Goal: Transaction & Acquisition: Obtain resource

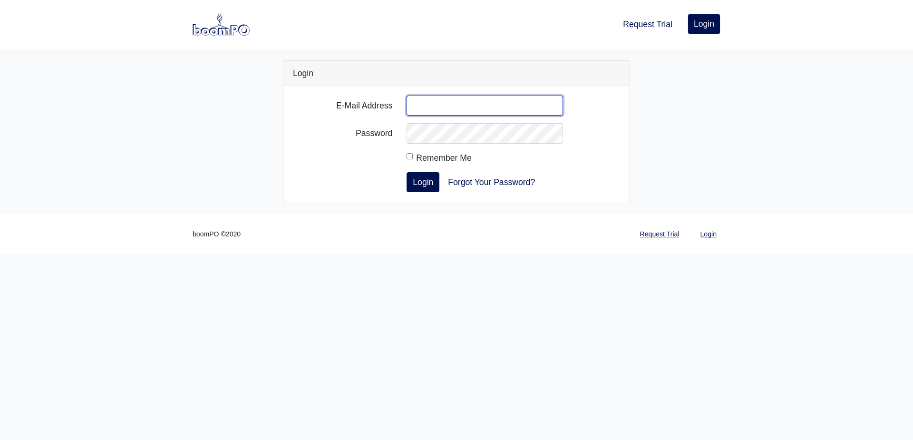
click at [431, 106] on input "E-Mail Address" at bounding box center [484, 106] width 156 height 20
click at [630, 23] on link "Request Trial" at bounding box center [647, 24] width 57 height 21
click at [651, 237] on link "Request Trial" at bounding box center [659, 234] width 47 height 19
click at [647, 235] on link "Request Trial" at bounding box center [659, 234] width 47 height 19
click at [697, 20] on link "Login" at bounding box center [703, 24] width 33 height 20
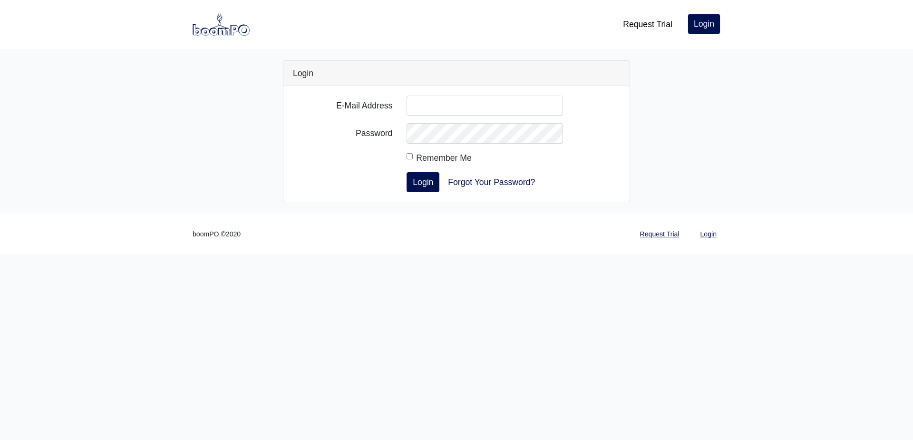
click at [644, 22] on link "Request Trial" at bounding box center [647, 24] width 57 height 21
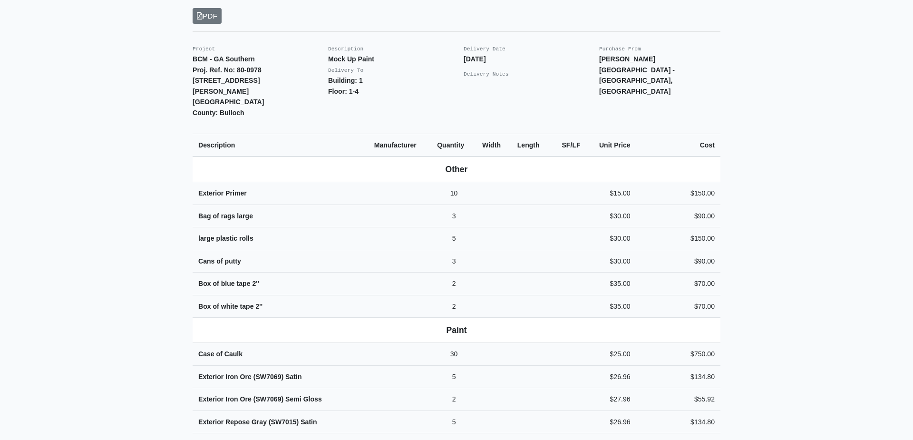
scroll to position [108, 0]
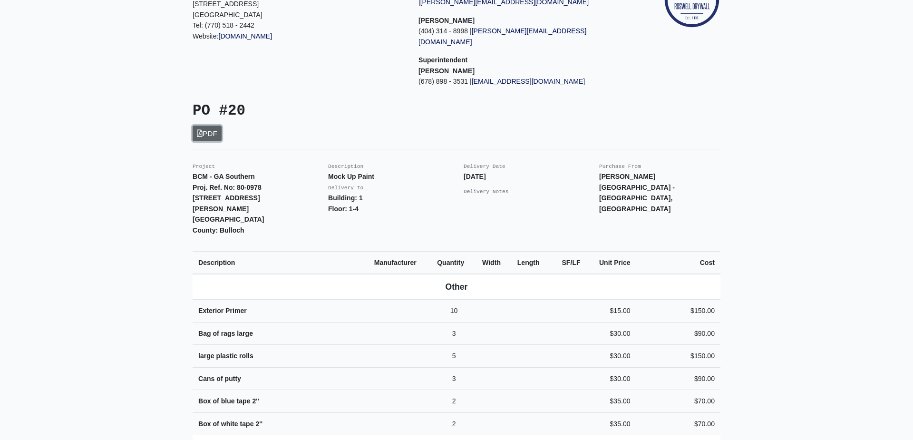
click at [212, 128] on link "PDF" at bounding box center [206, 133] width 29 height 16
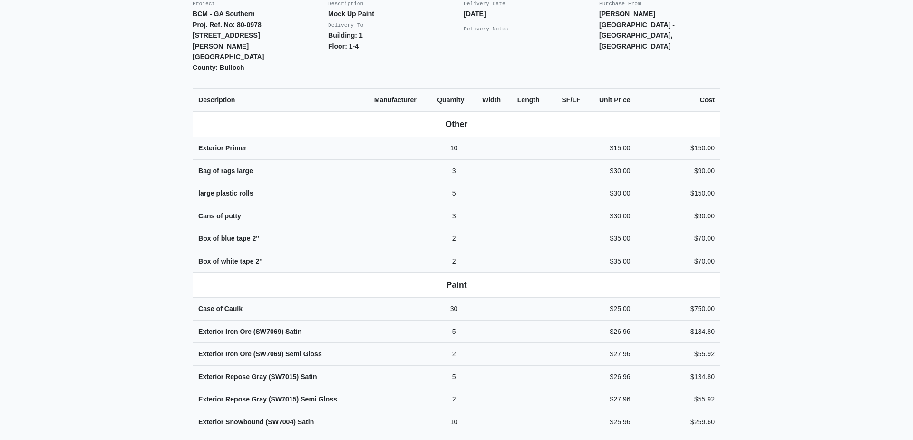
scroll to position [0, 0]
